Goal: Transaction & Acquisition: Book appointment/travel/reservation

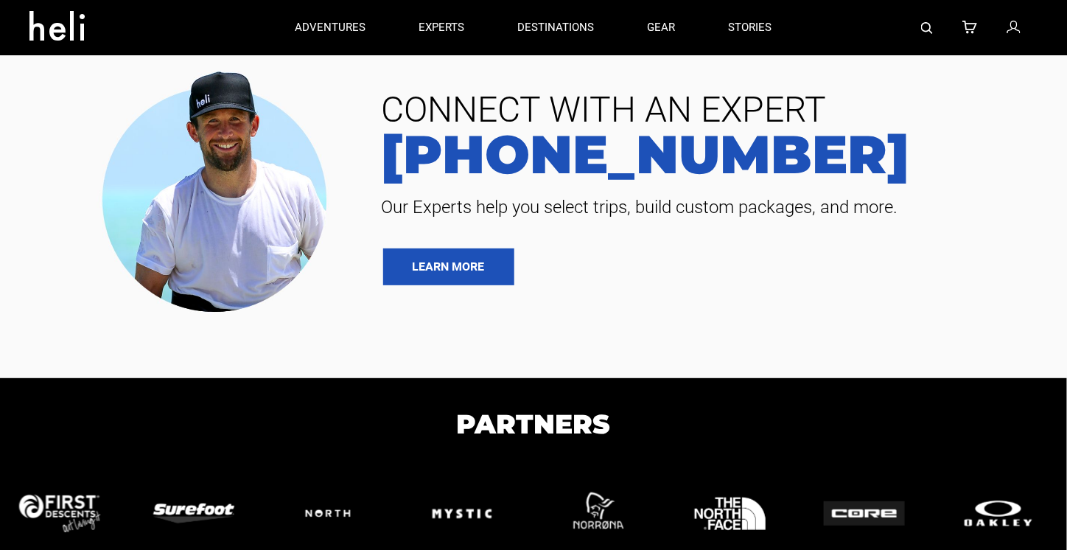
type input "Heli Skiing"
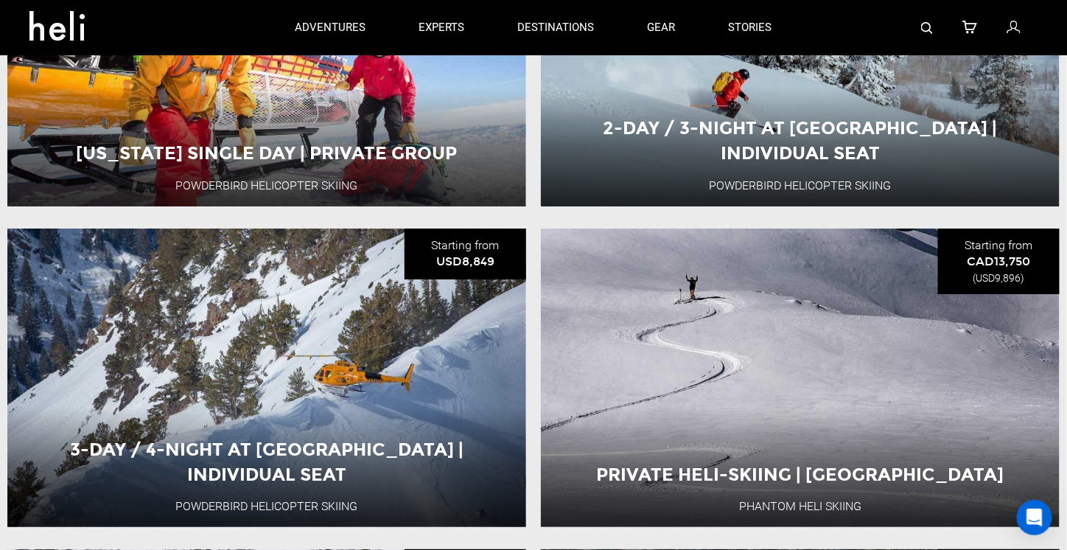
scroll to position [1474, 0]
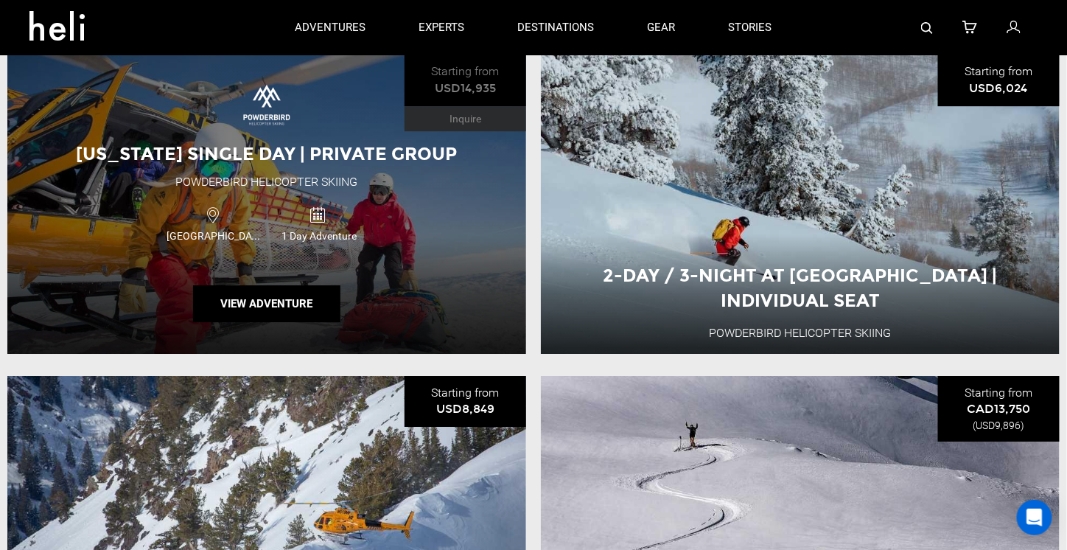
click at [431, 212] on div "Utah Single Day | Private Group Powderbird Helicopter Skiing USA 1 Day Adventur…" at bounding box center [266, 204] width 519 height 299
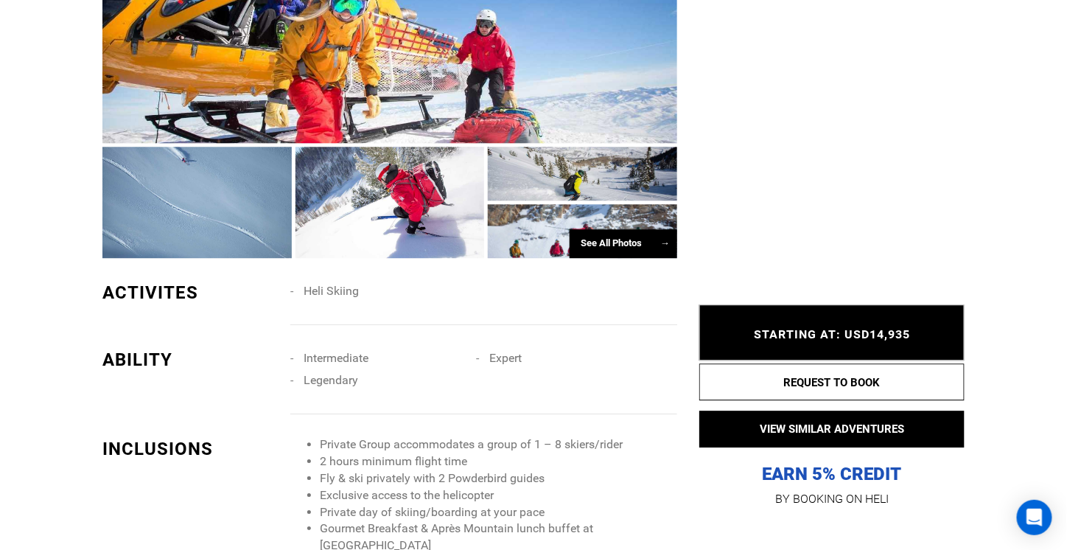
scroll to position [1253, 0]
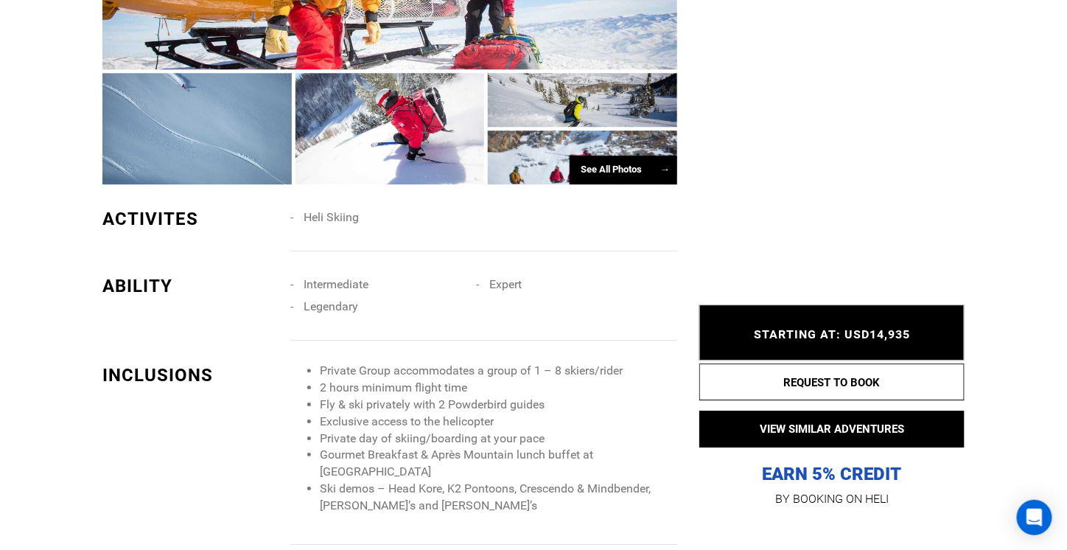
click at [325, 309] on span "Legendary" at bounding box center [331, 306] width 55 height 14
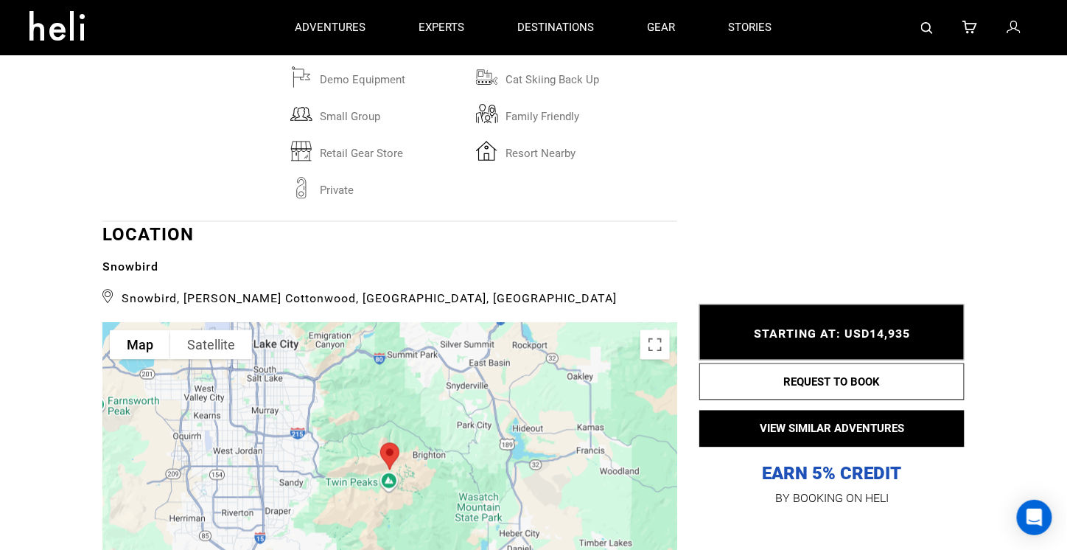
scroll to position [2286, 0]
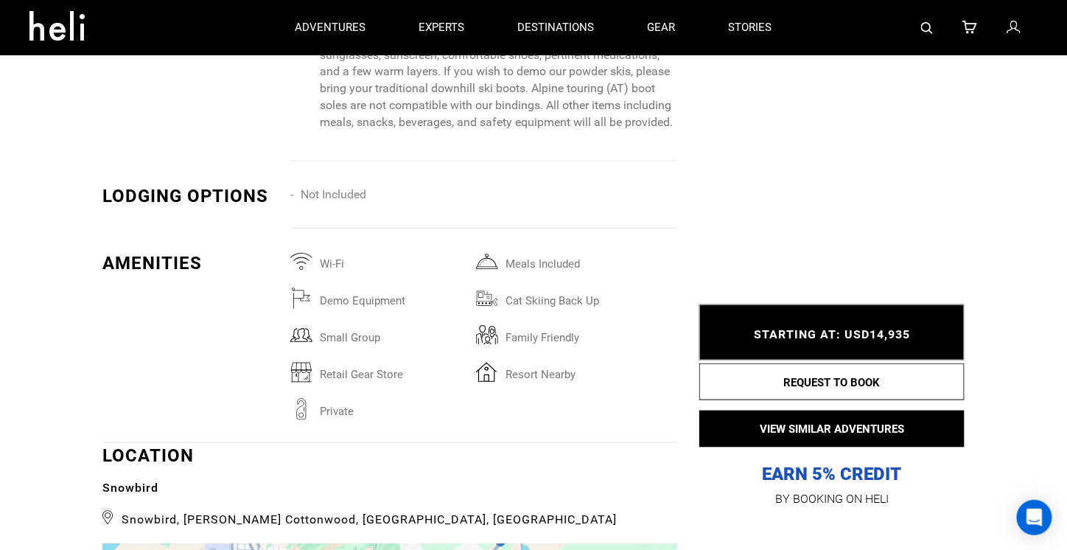
click at [1002, 165] on div "Activities Ability Inclusions Packing List Lodging Amenities Location Itinerary…" at bounding box center [533, 243] width 1067 height 3904
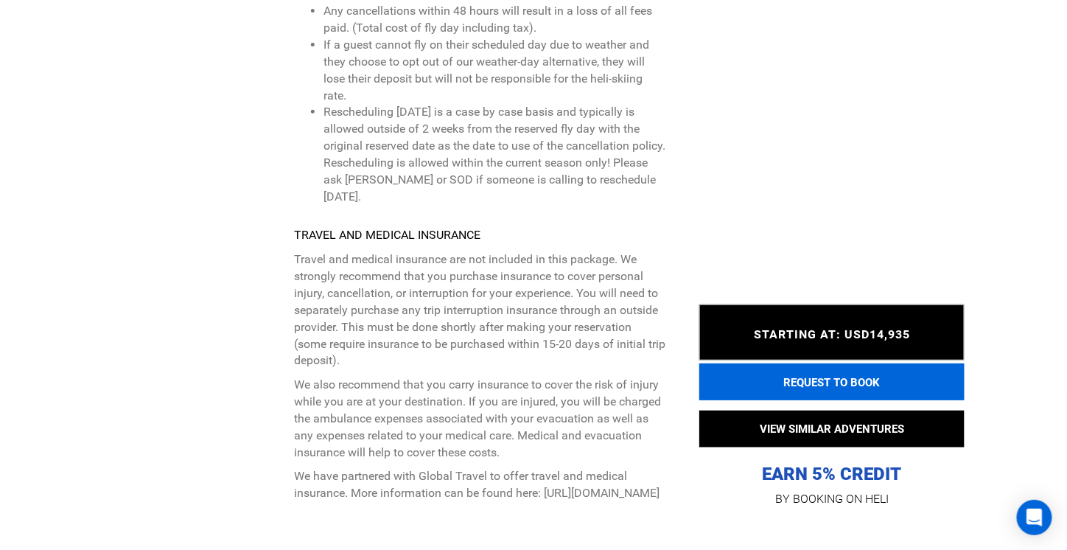
scroll to position [3952, 0]
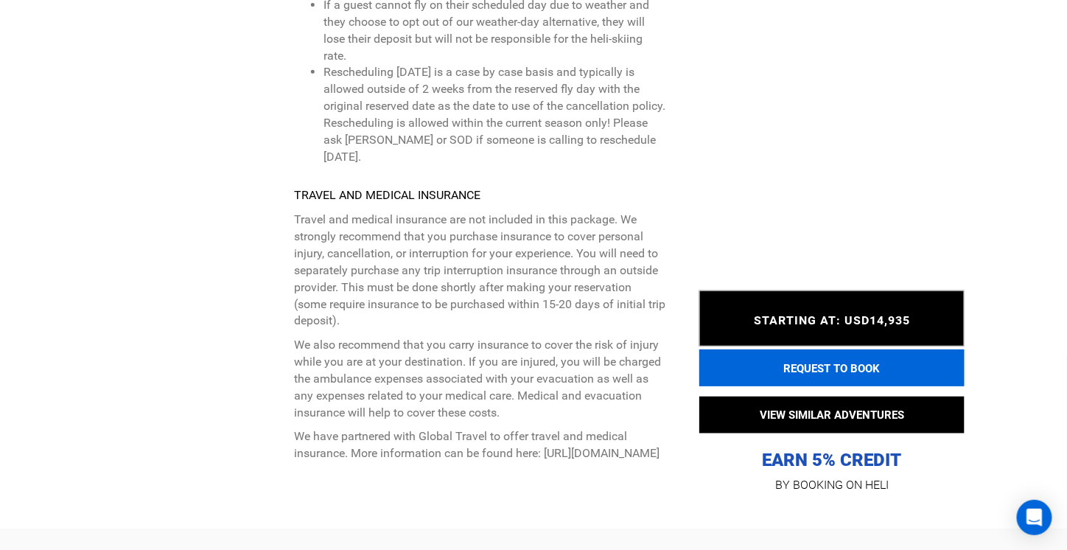
click at [804, 367] on button "REQUEST TO BOOK" at bounding box center [831, 367] width 265 height 37
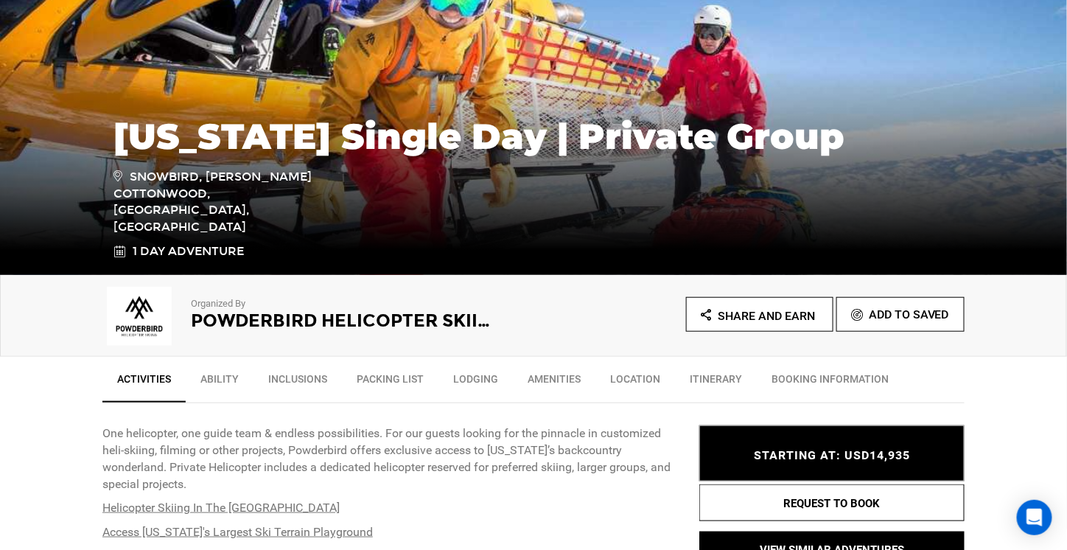
scroll to position [295, 0]
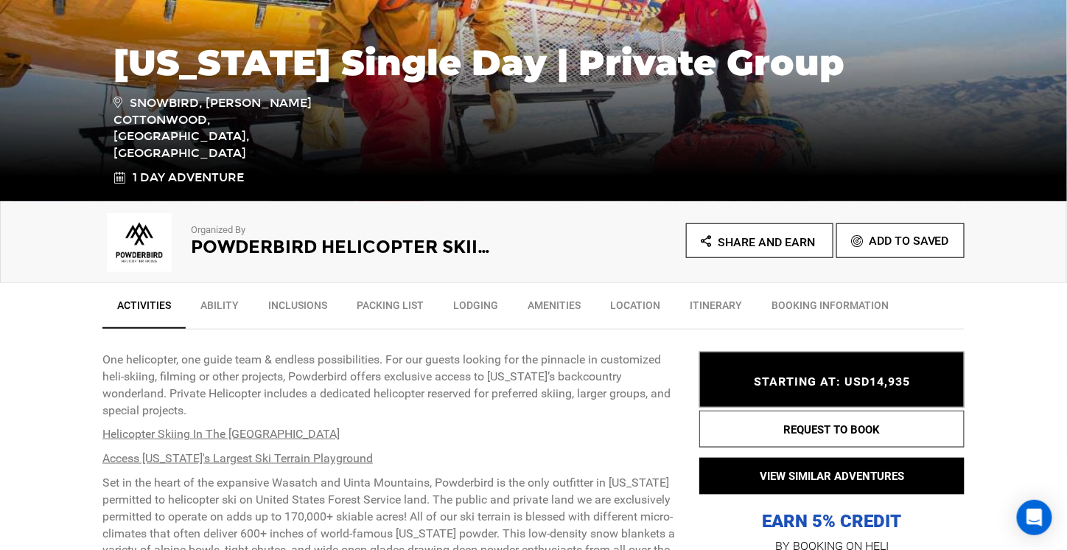
click at [213, 304] on link "Ability" at bounding box center [220, 308] width 68 height 37
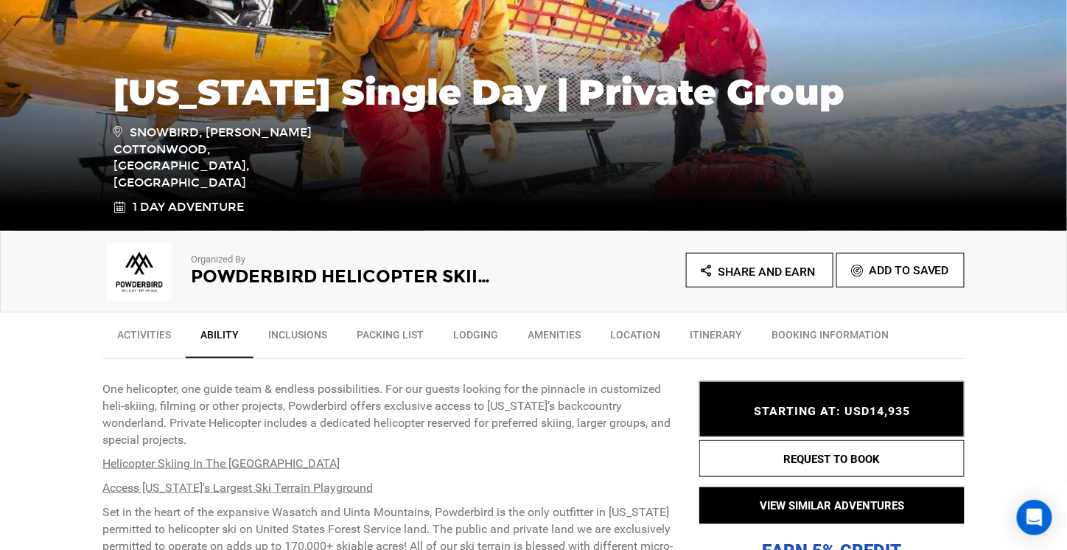
scroll to position [339, 0]
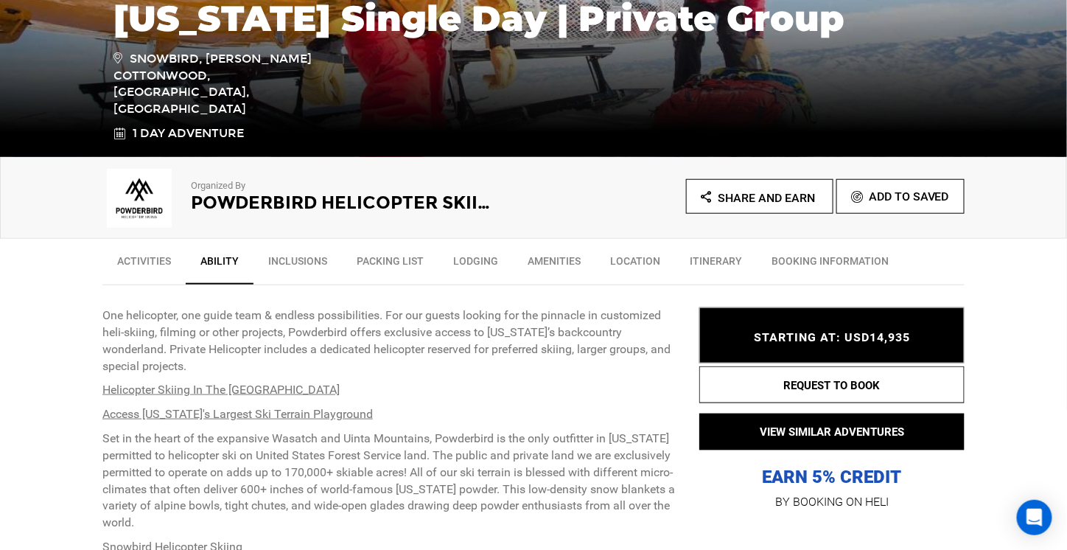
click at [812, 259] on link "BOOKING INFORMATION" at bounding box center [830, 264] width 147 height 37
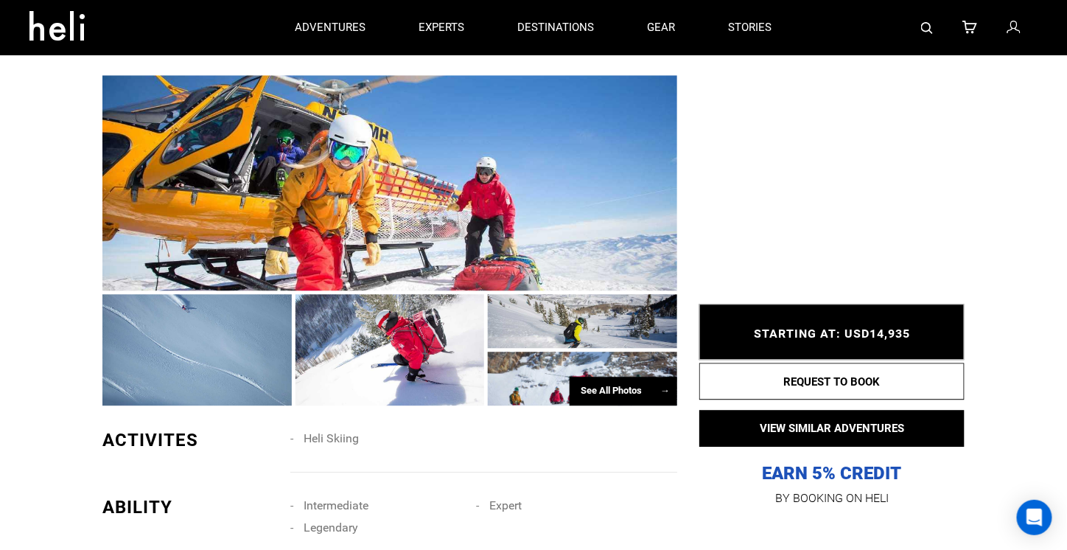
scroll to position [958, 0]
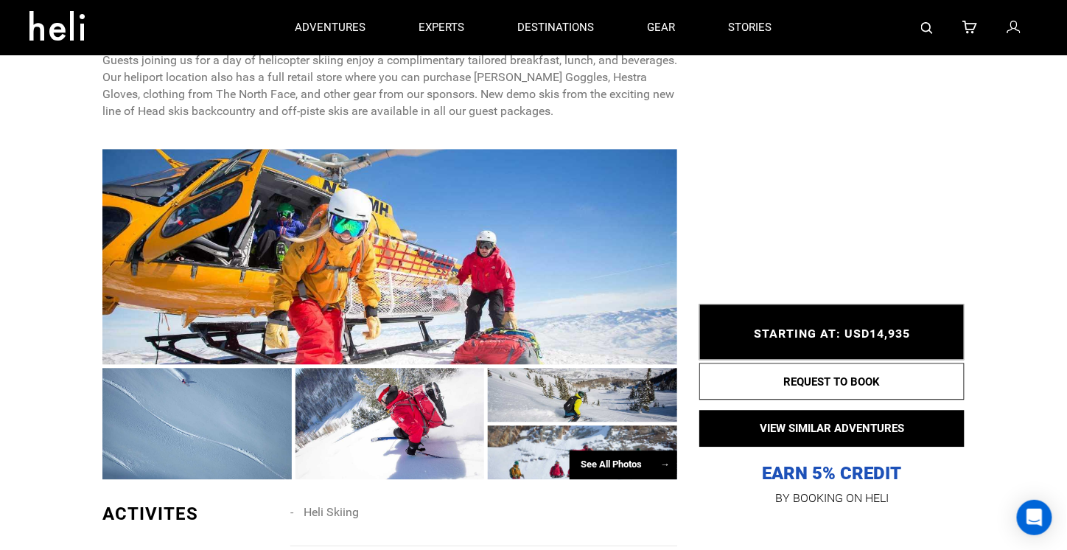
click at [181, 411] on div at bounding box center [196, 423] width 189 height 111
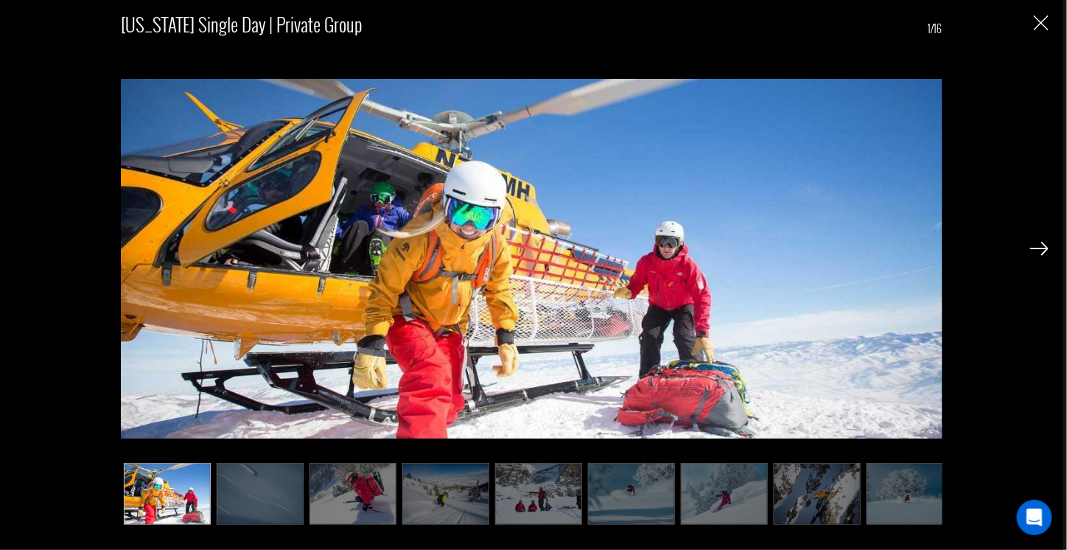
scroll to position [1253, 0]
click at [1029, 250] on div "Utah Single Day | Private Group 1/16" at bounding box center [532, 261] width 1034 height 523
click at [1037, 246] on img at bounding box center [1039, 248] width 18 height 13
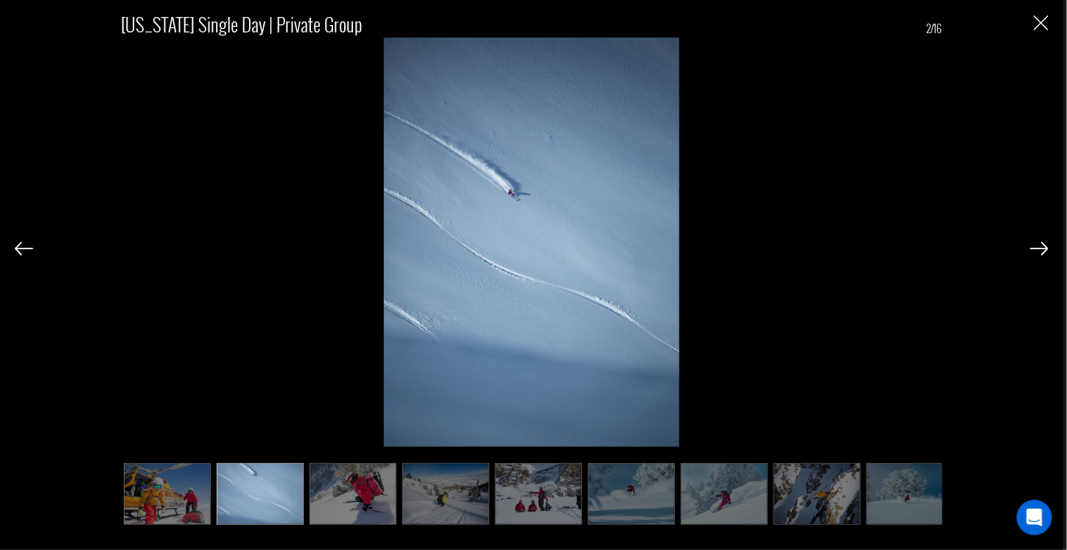
click at [1037, 246] on img at bounding box center [1039, 248] width 18 height 13
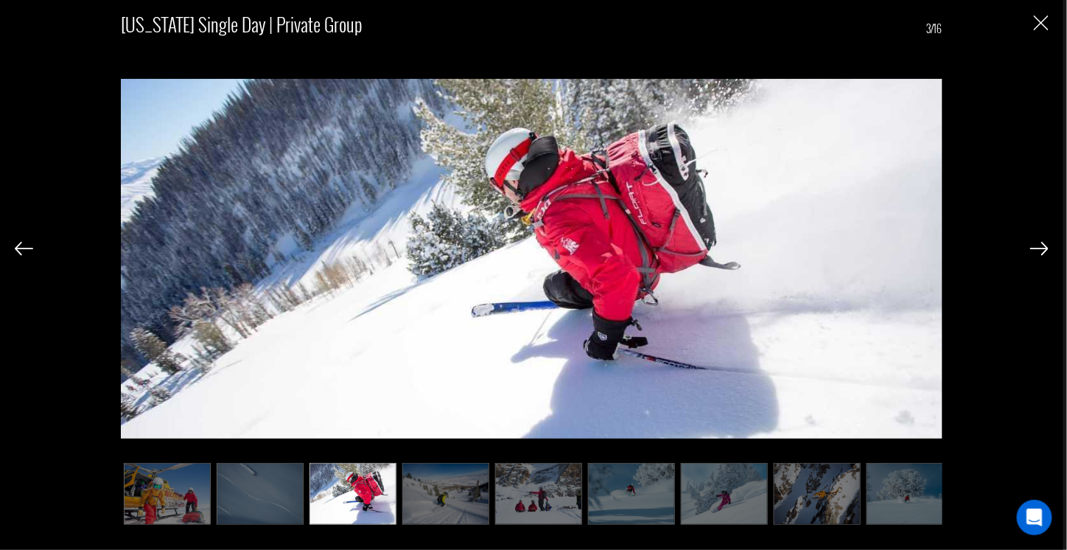
click at [1037, 246] on img at bounding box center [1039, 248] width 18 height 13
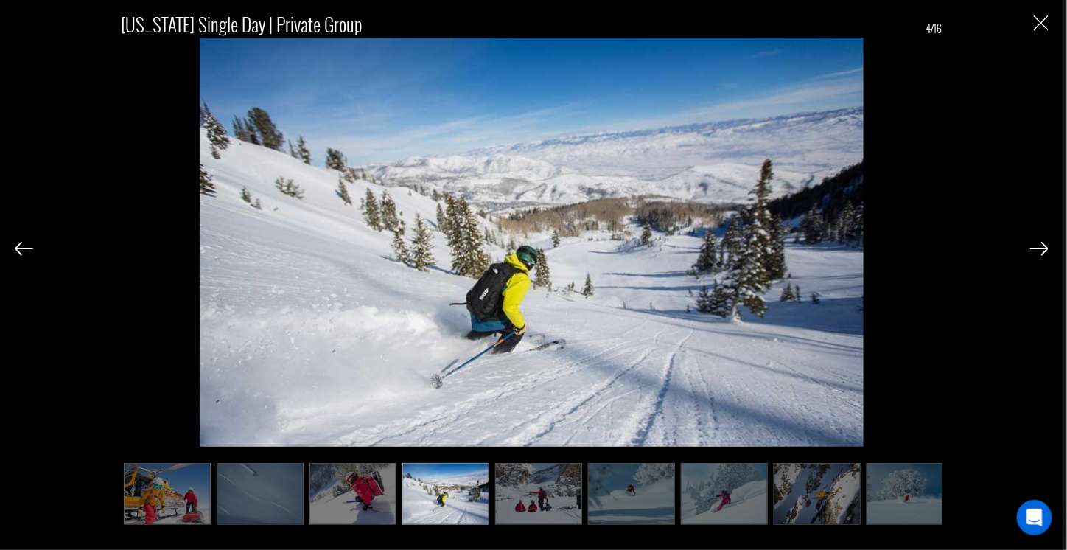
click at [1037, 246] on img at bounding box center [1039, 248] width 18 height 13
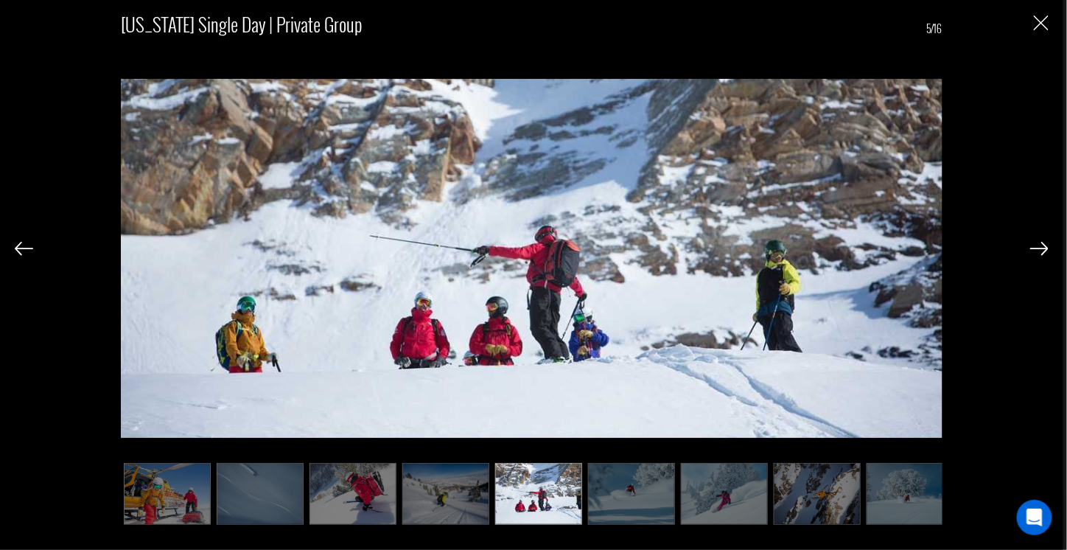
click at [1037, 246] on img at bounding box center [1039, 248] width 18 height 13
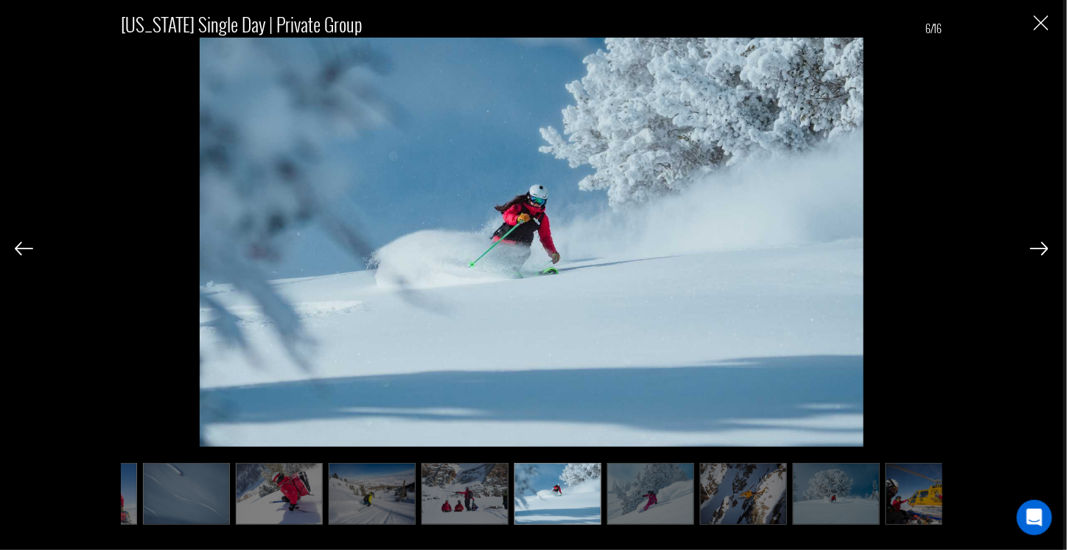
click at [1037, 246] on img at bounding box center [1039, 248] width 18 height 13
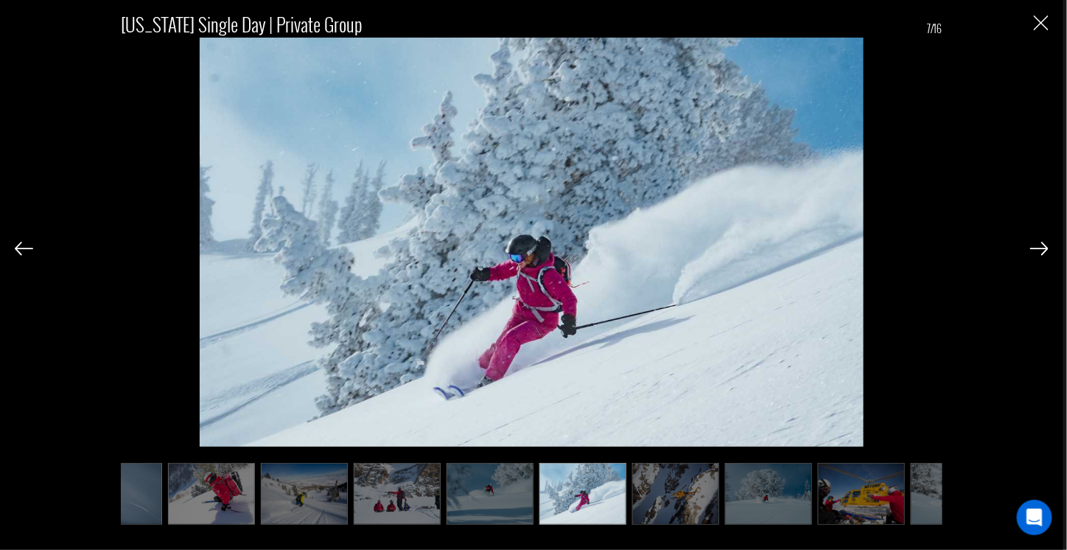
scroll to position [0, 147]
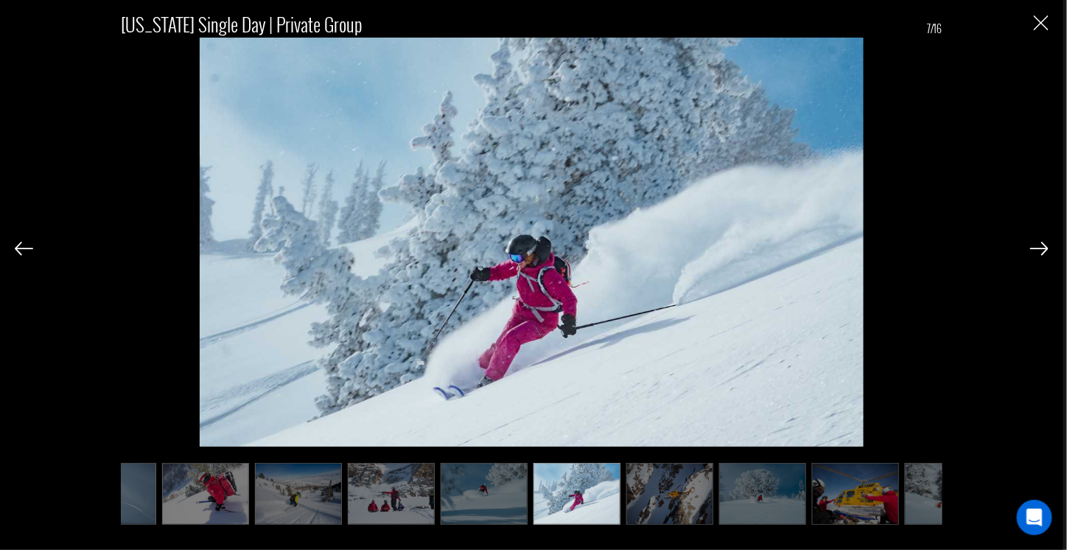
click at [1037, 246] on img at bounding box center [1039, 248] width 18 height 13
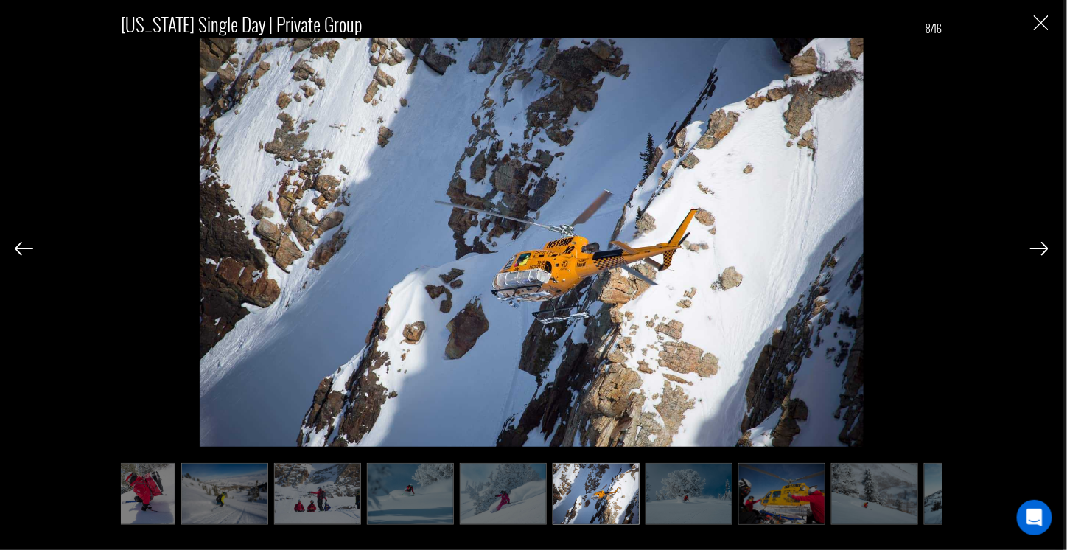
click at [1037, 246] on img at bounding box center [1039, 248] width 18 height 13
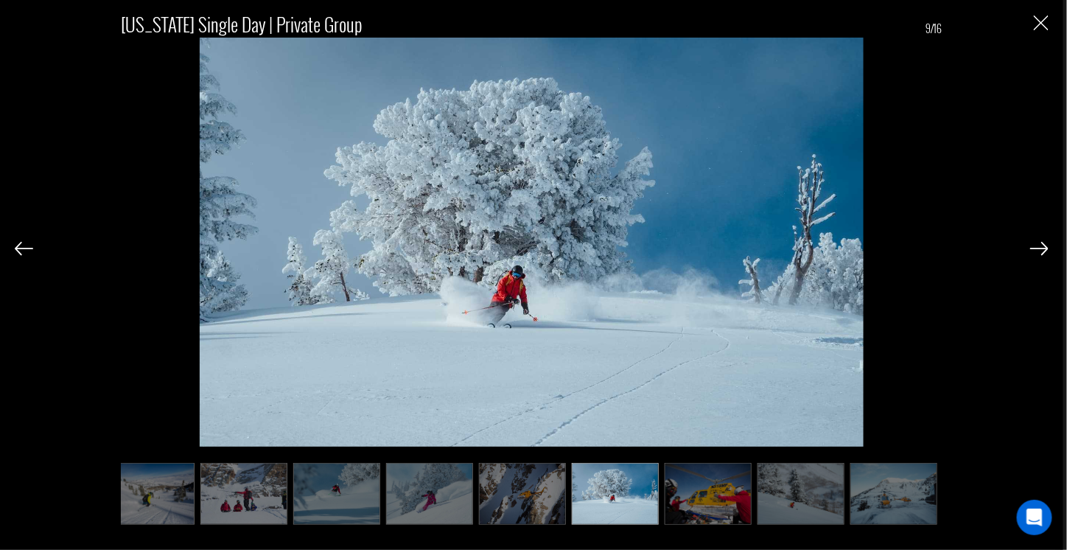
click at [1037, 246] on img at bounding box center [1039, 248] width 18 height 13
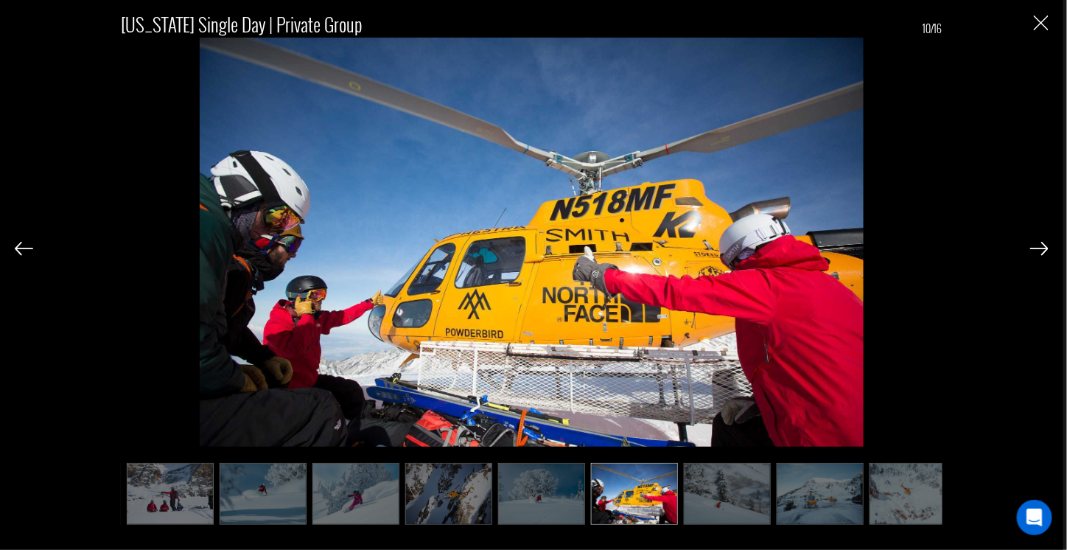
click at [1037, 246] on img at bounding box center [1039, 248] width 18 height 13
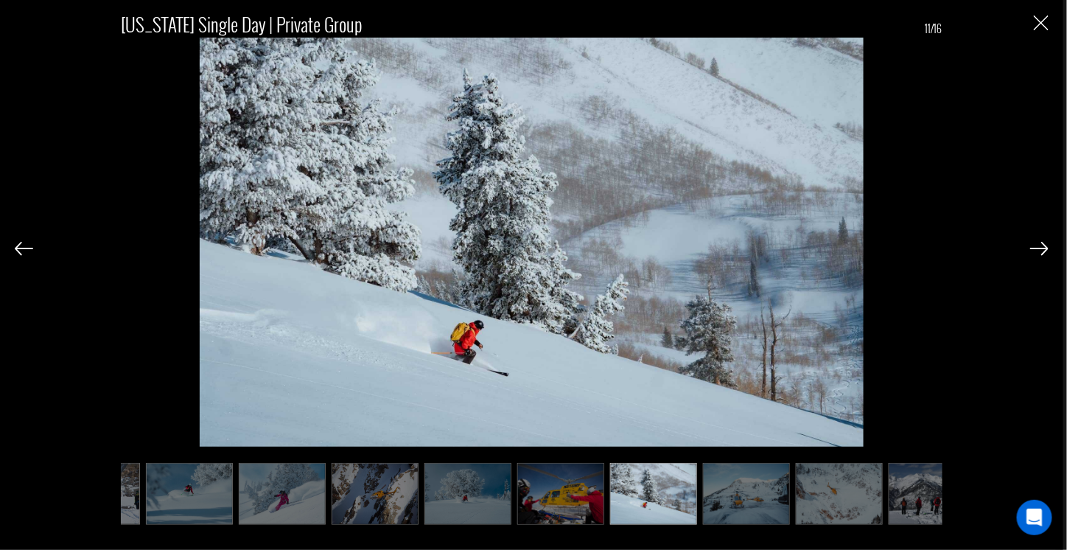
click at [1037, 246] on img at bounding box center [1039, 248] width 18 height 13
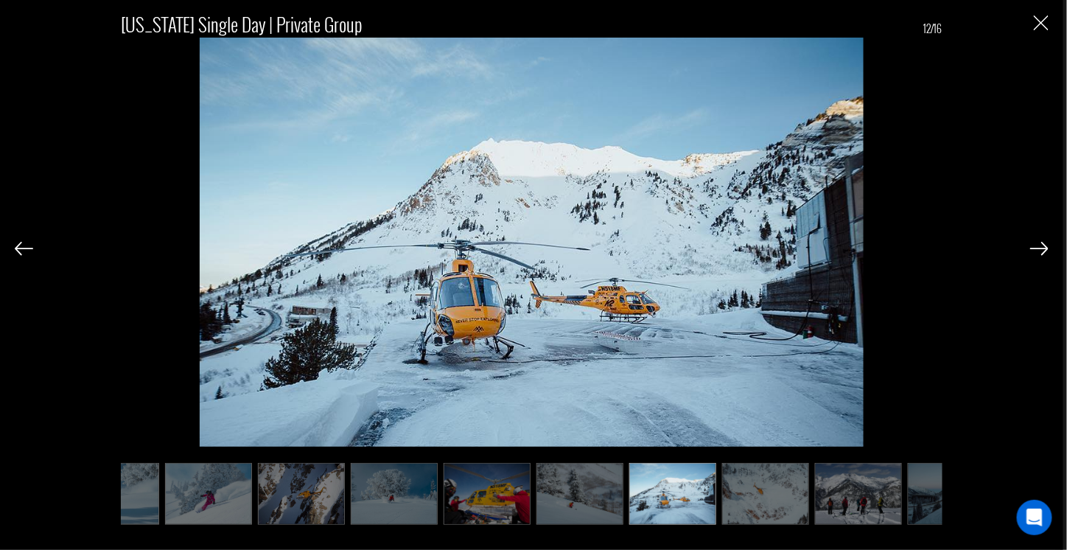
click at [1037, 246] on img at bounding box center [1039, 248] width 18 height 13
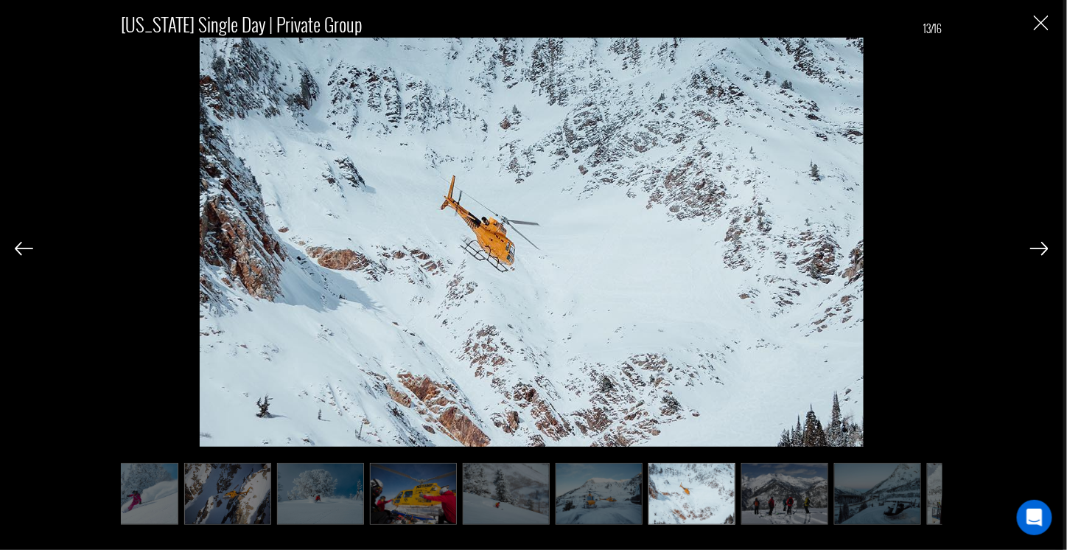
click at [1037, 246] on img at bounding box center [1039, 248] width 18 height 13
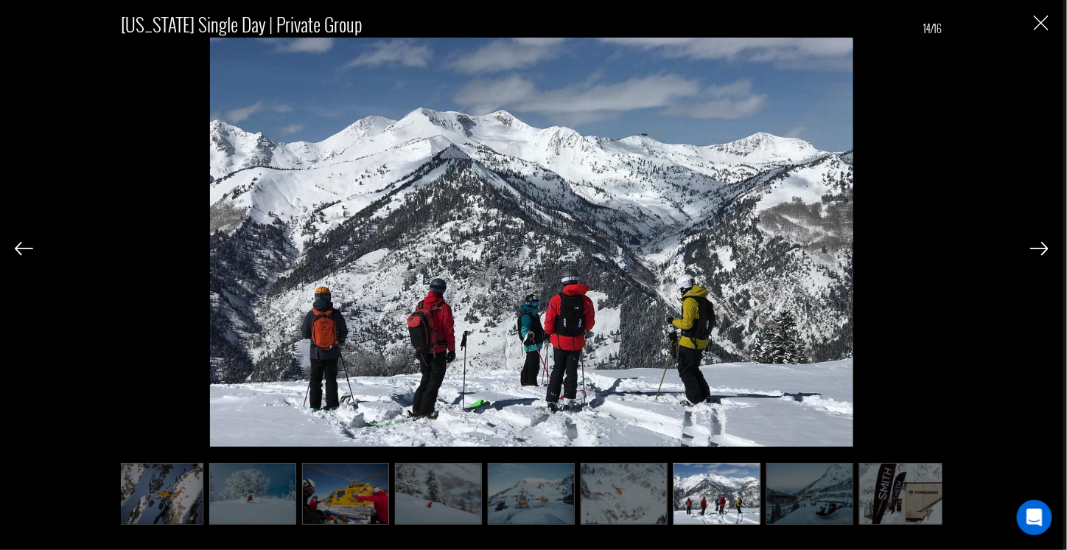
scroll to position [0, 663]
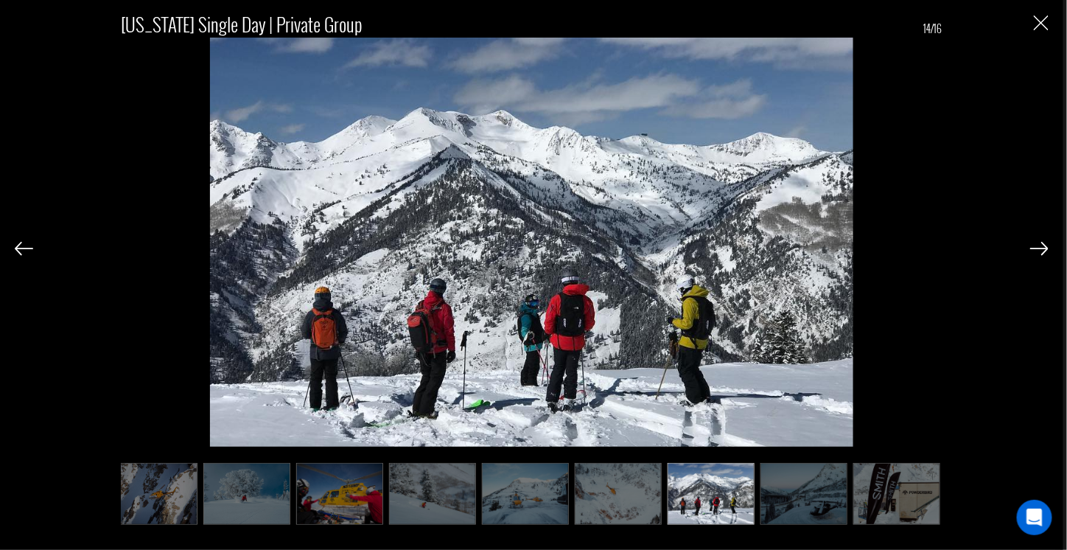
click at [1037, 246] on img at bounding box center [1039, 248] width 18 height 13
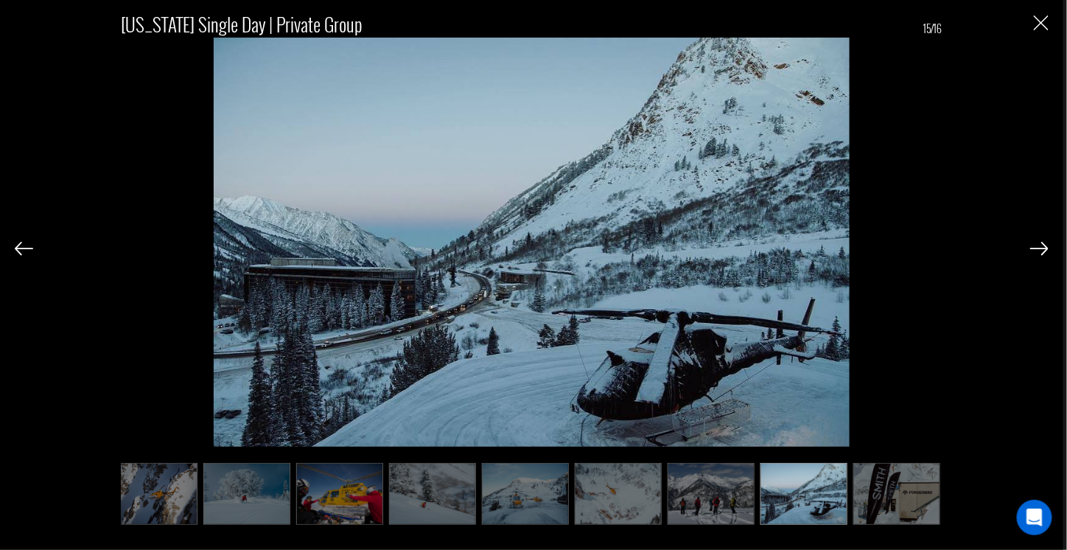
scroll to position [0, 664]
click at [1037, 246] on img at bounding box center [1039, 248] width 18 height 13
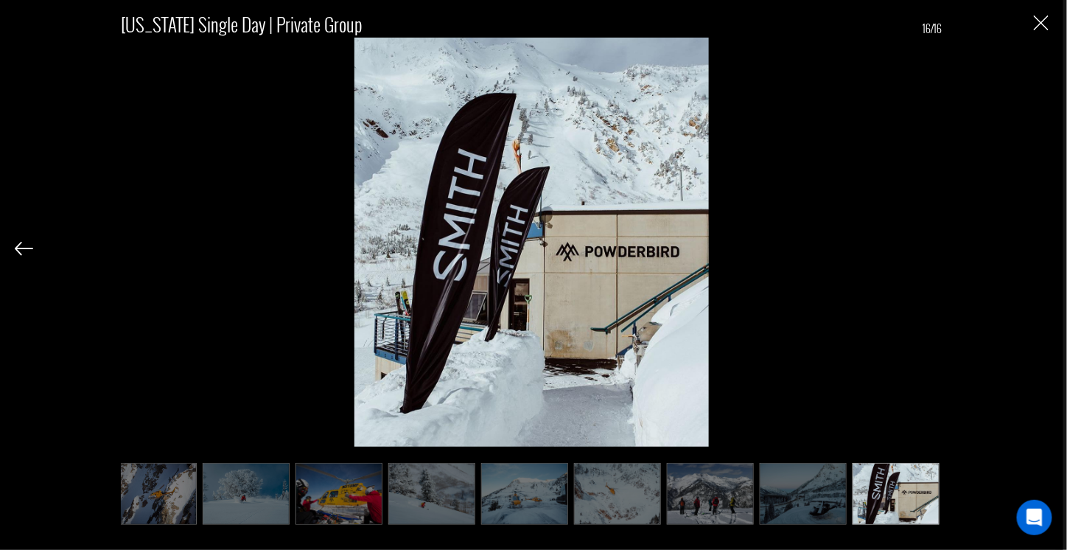
click at [1037, 246] on div "Utah Single Day | Private Group 16/16" at bounding box center [532, 261] width 1034 height 523
click at [1042, 24] on img "Close" at bounding box center [1041, 22] width 15 height 15
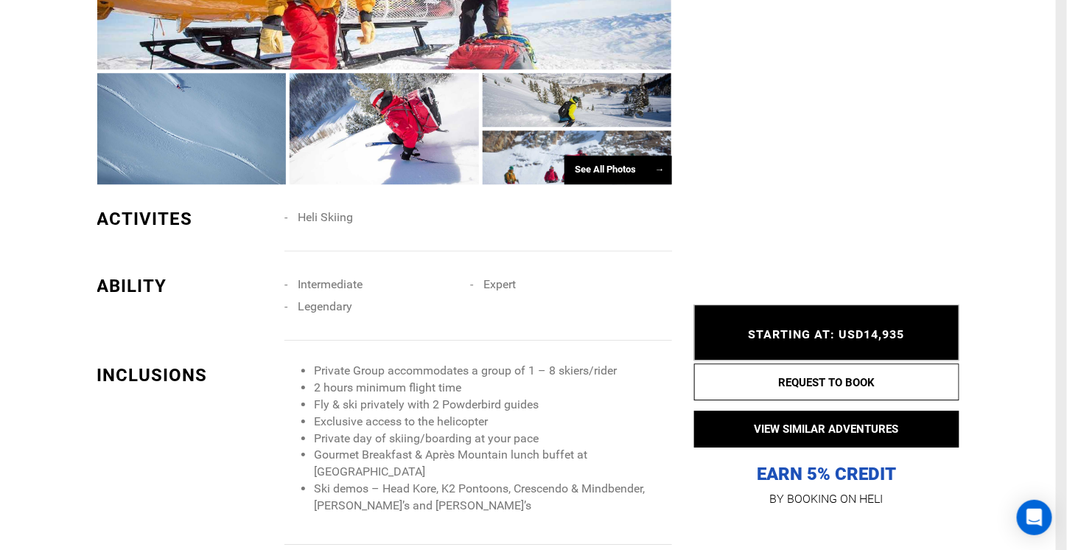
scroll to position [0, 0]
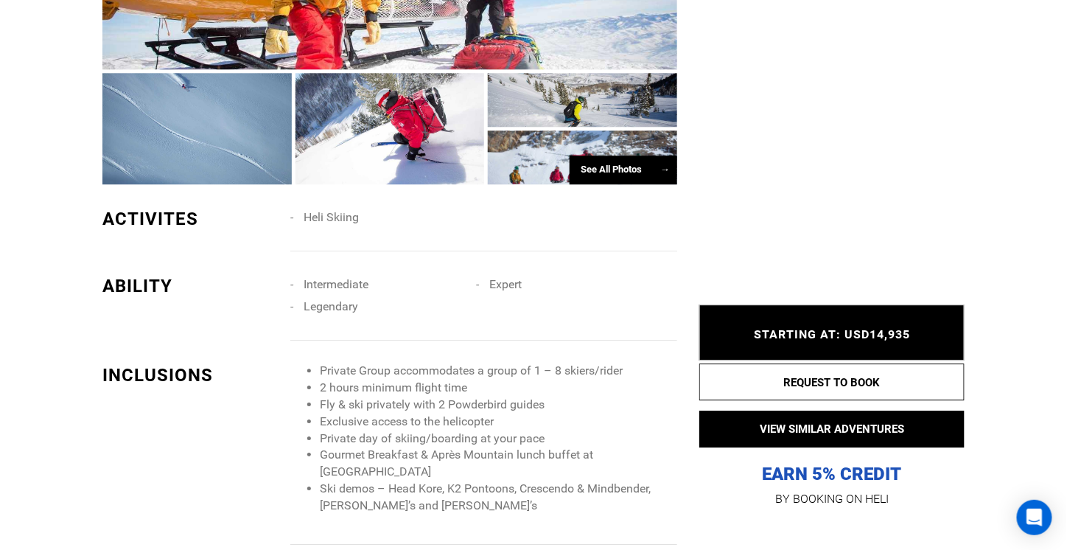
click at [328, 213] on span "Heli Skiing" at bounding box center [331, 217] width 55 height 14
click at [336, 286] on span "Intermediate" at bounding box center [336, 284] width 65 height 14
click at [332, 297] on li "Legendary" at bounding box center [383, 307] width 186 height 22
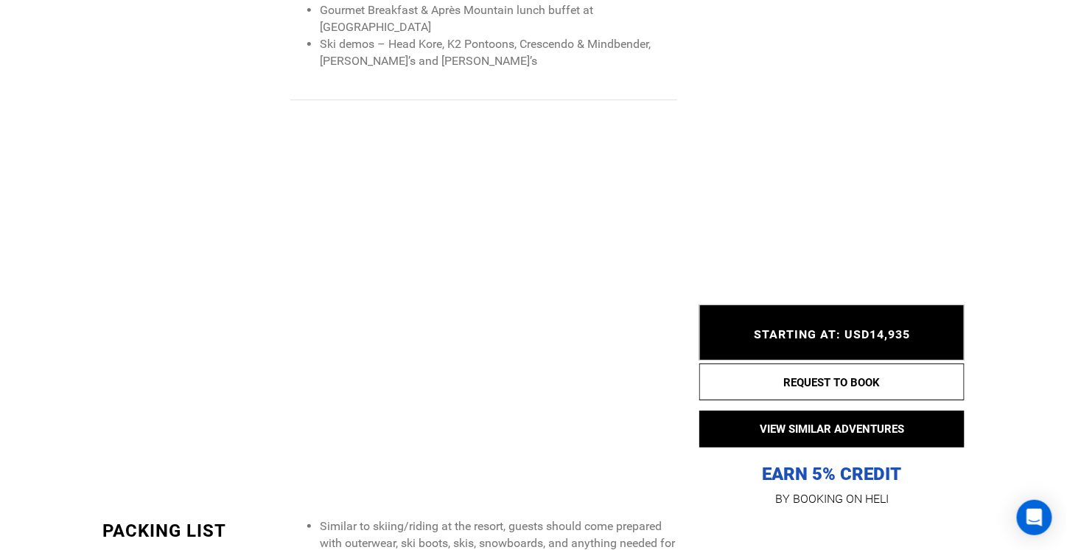
scroll to position [1769, 0]
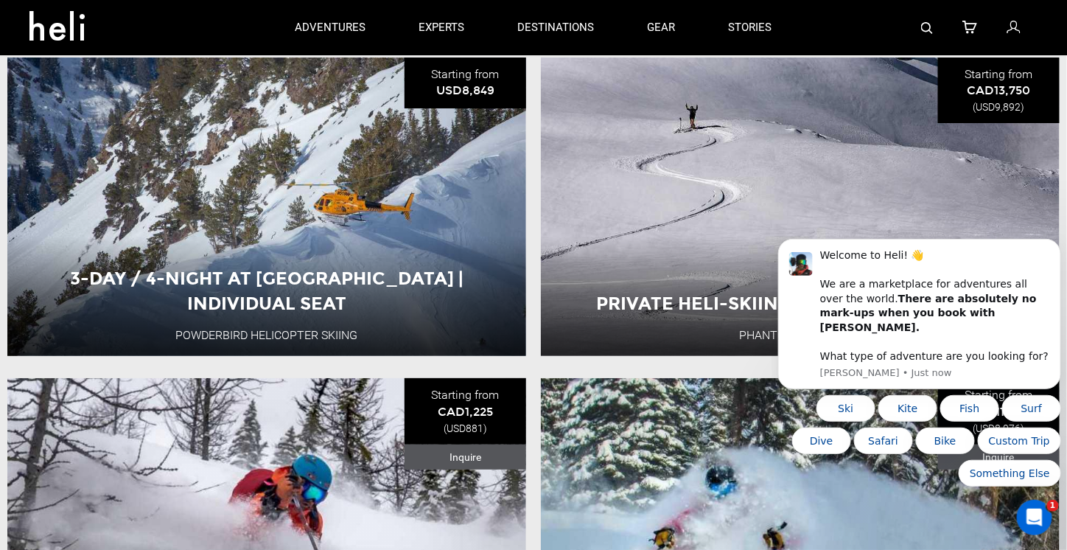
scroll to position [2274, 0]
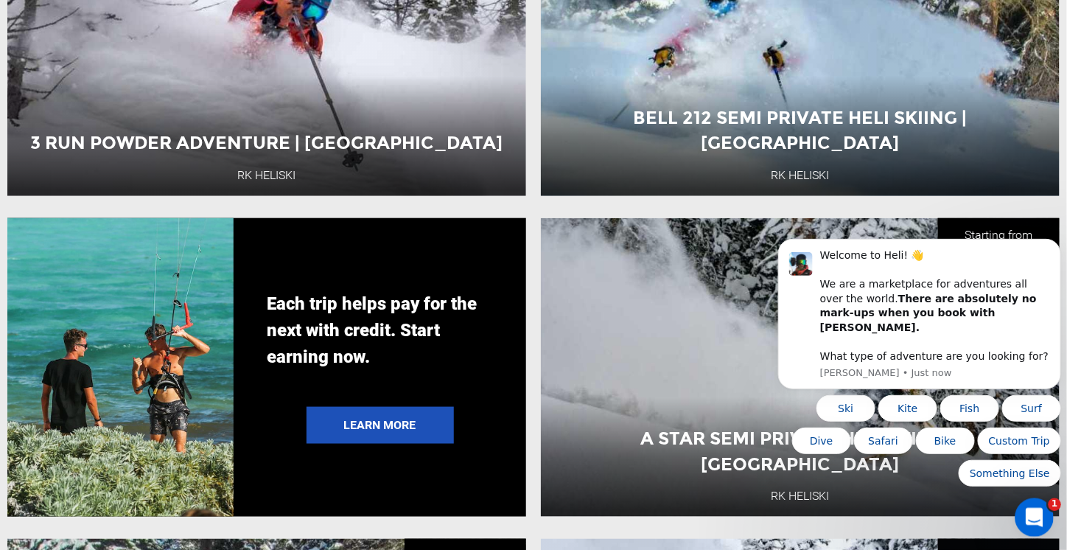
click at [1040, 510] on icon "Open Intercom Messenger" at bounding box center [1033, 515] width 24 height 24
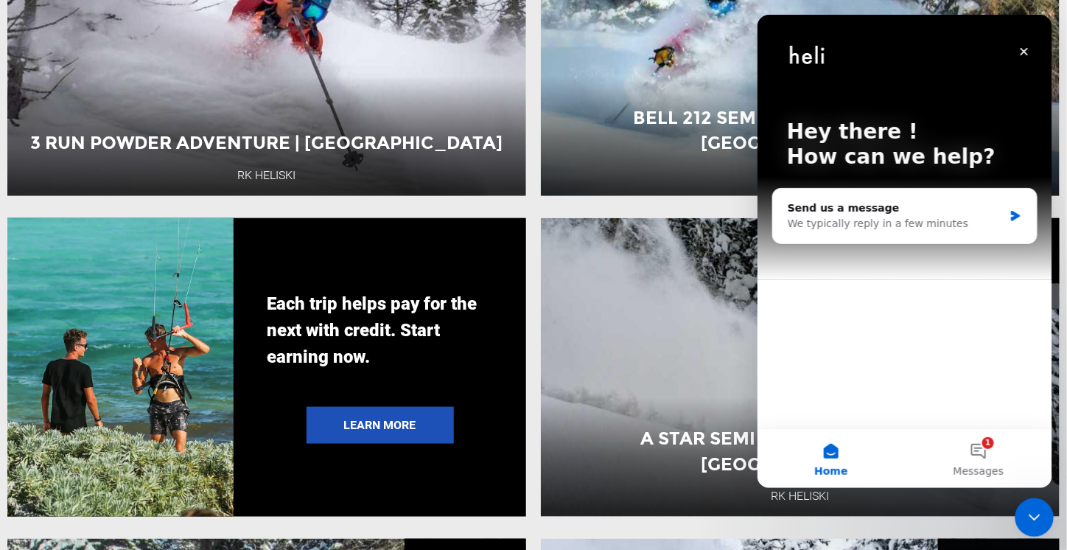
scroll to position [0, 0]
click at [1040, 510] on icon "Close Intercom Messenger" at bounding box center [1033, 515] width 18 height 18
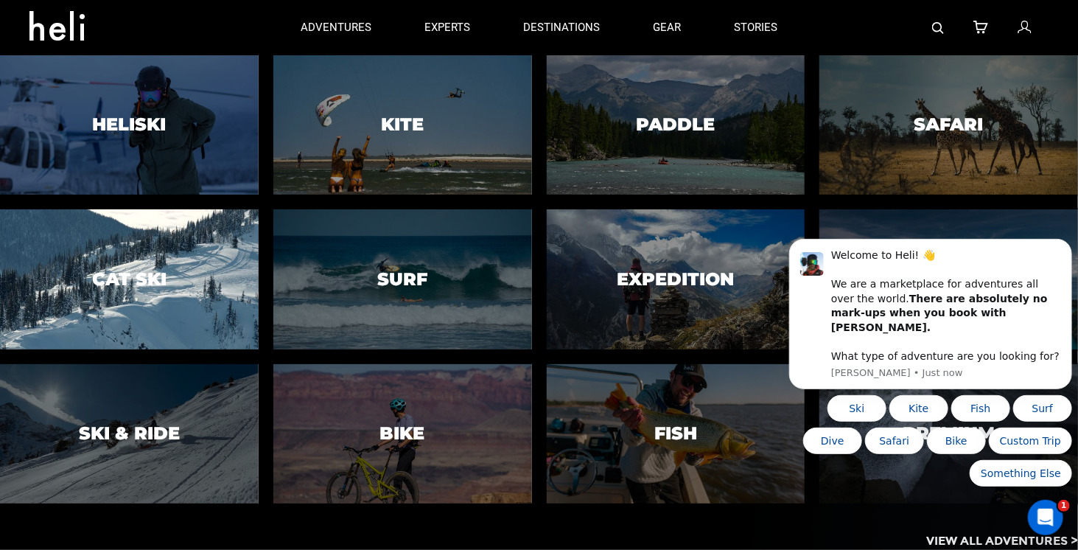
click at [140, 262] on div at bounding box center [130, 279] width 264 height 142
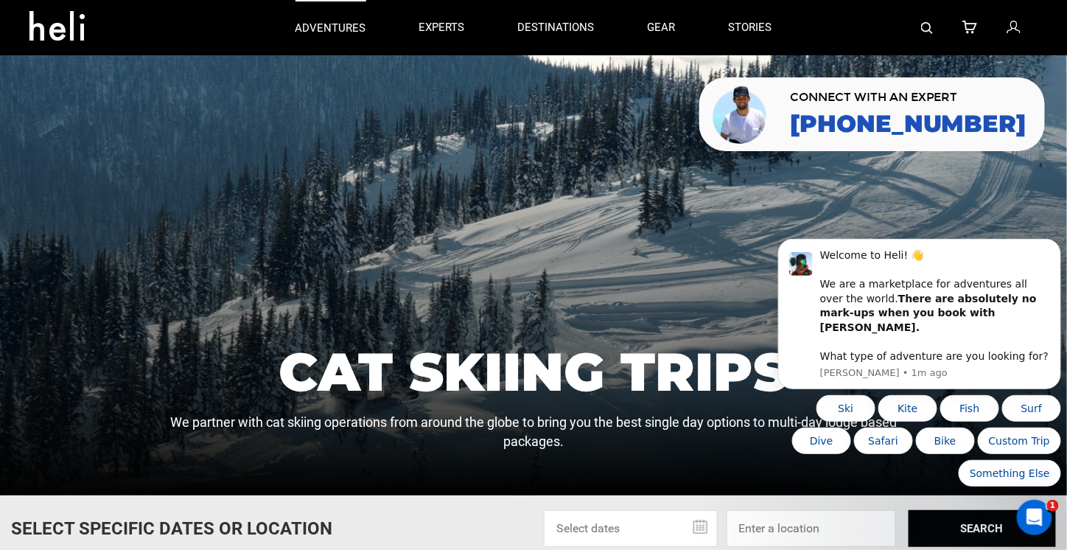
type input "Heli Skiing"
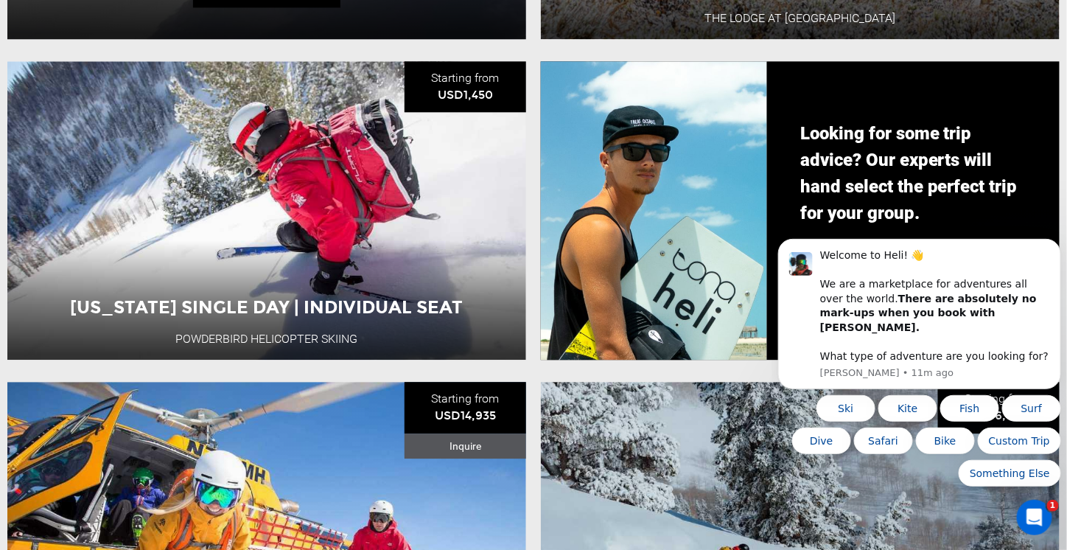
scroll to position [1179, 0]
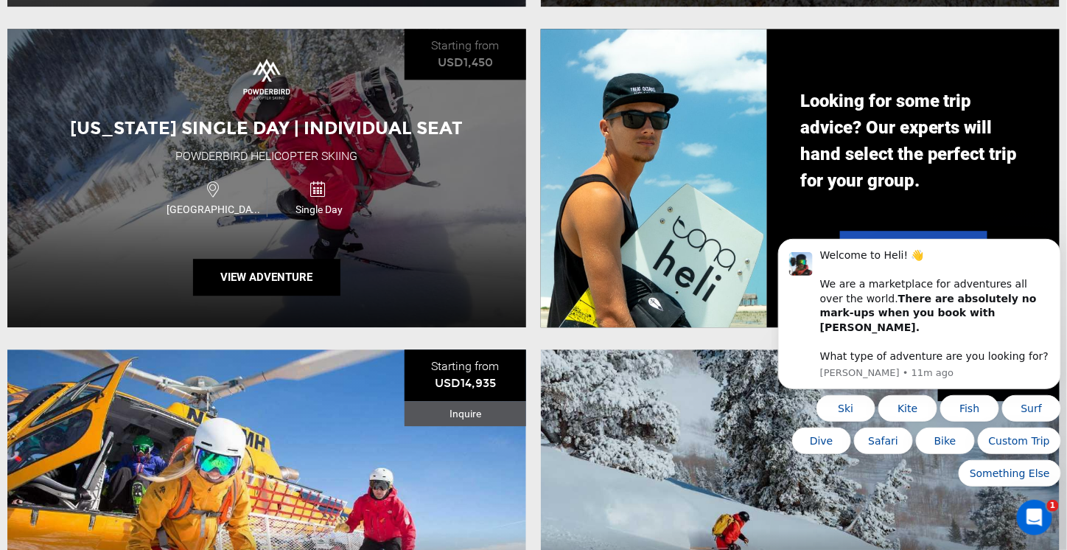
click at [245, 242] on div "Utah Single Day | Individual Seat Powderbird Helicopter Skiing USA Single Day V…" at bounding box center [266, 178] width 519 height 299
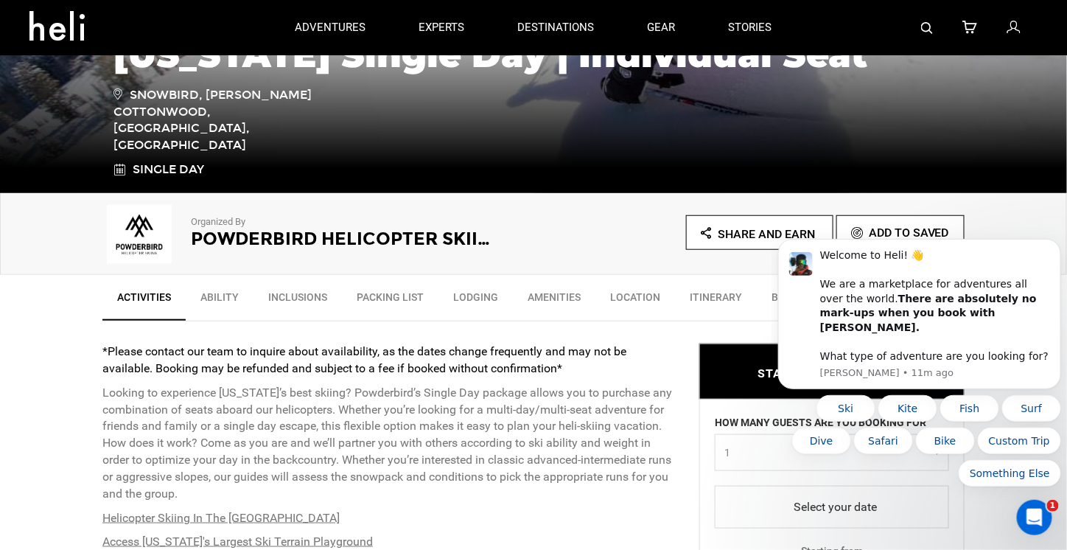
scroll to position [295, 0]
